Goal: Navigation & Orientation: Find specific page/section

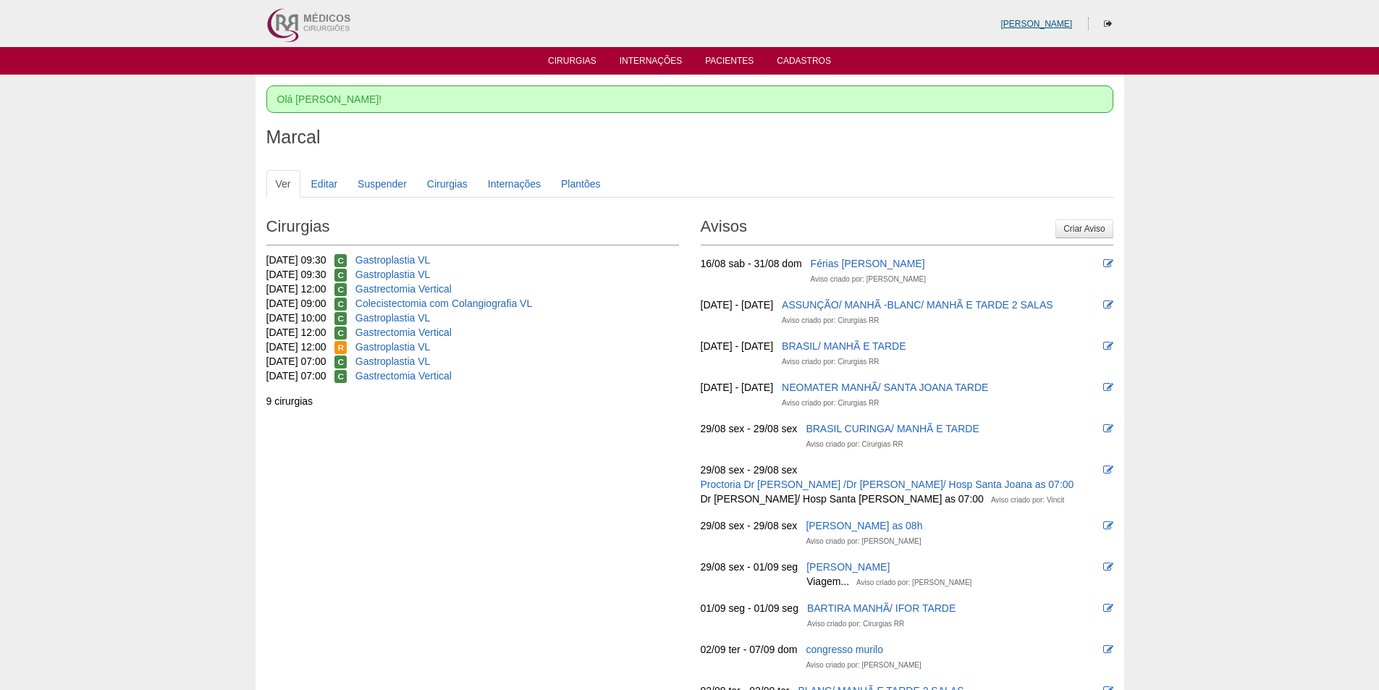
click at [1048, 24] on link "[PERSON_NAME]" at bounding box center [1036, 24] width 72 height 10
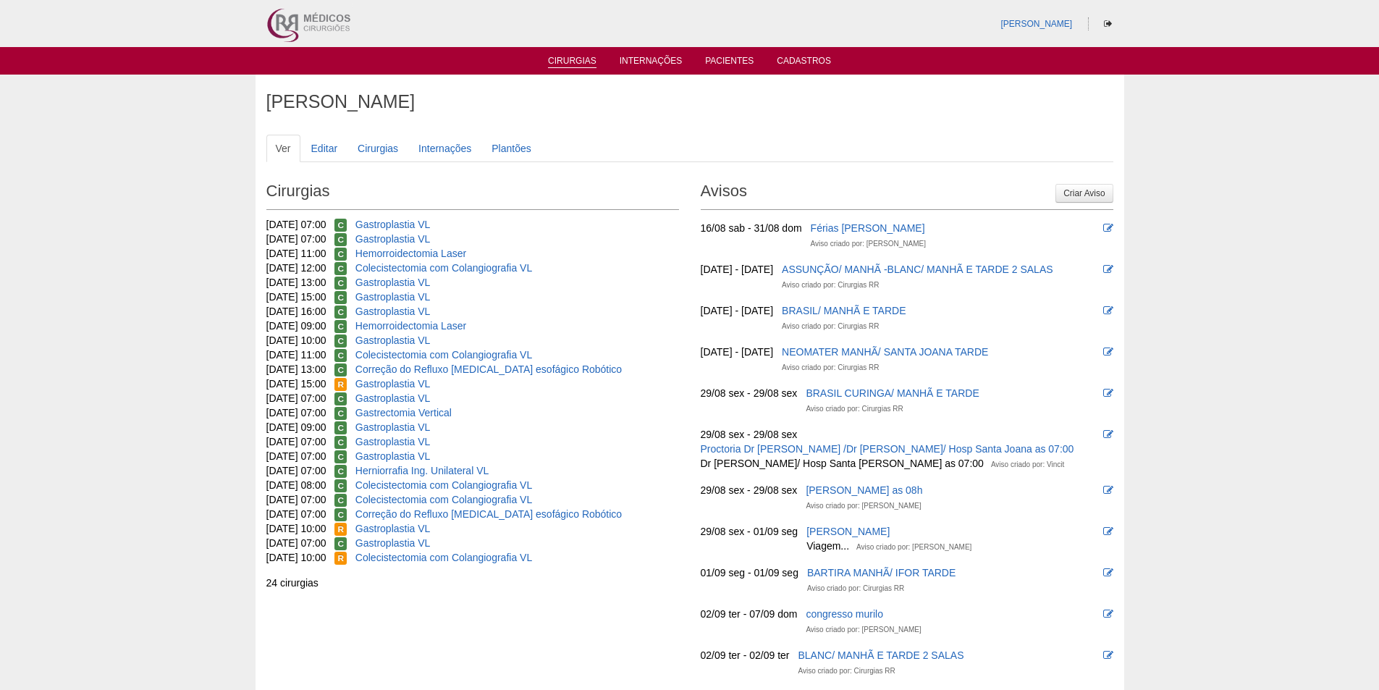
click at [581, 65] on link "Cirurgias" at bounding box center [572, 62] width 48 height 12
